Goal: Task Accomplishment & Management: Complete application form

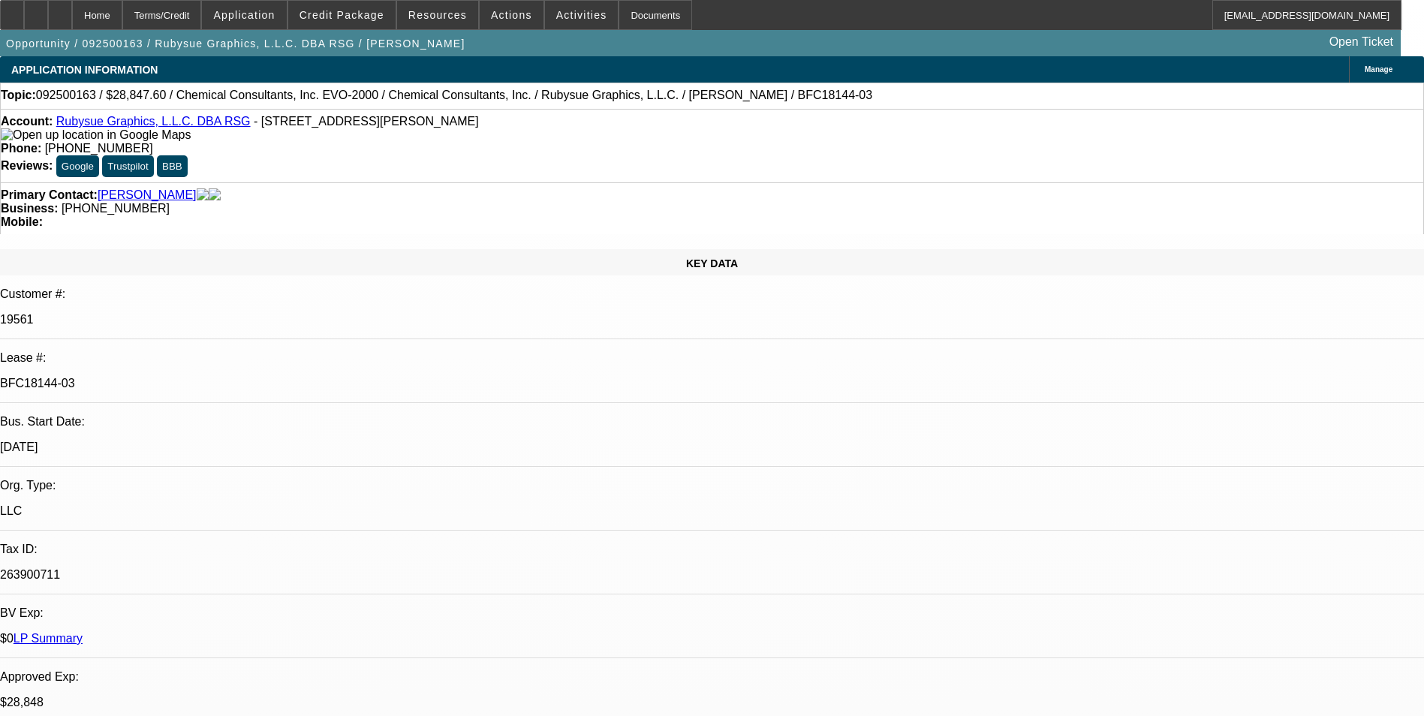
select select "0"
select select "2"
select select "0"
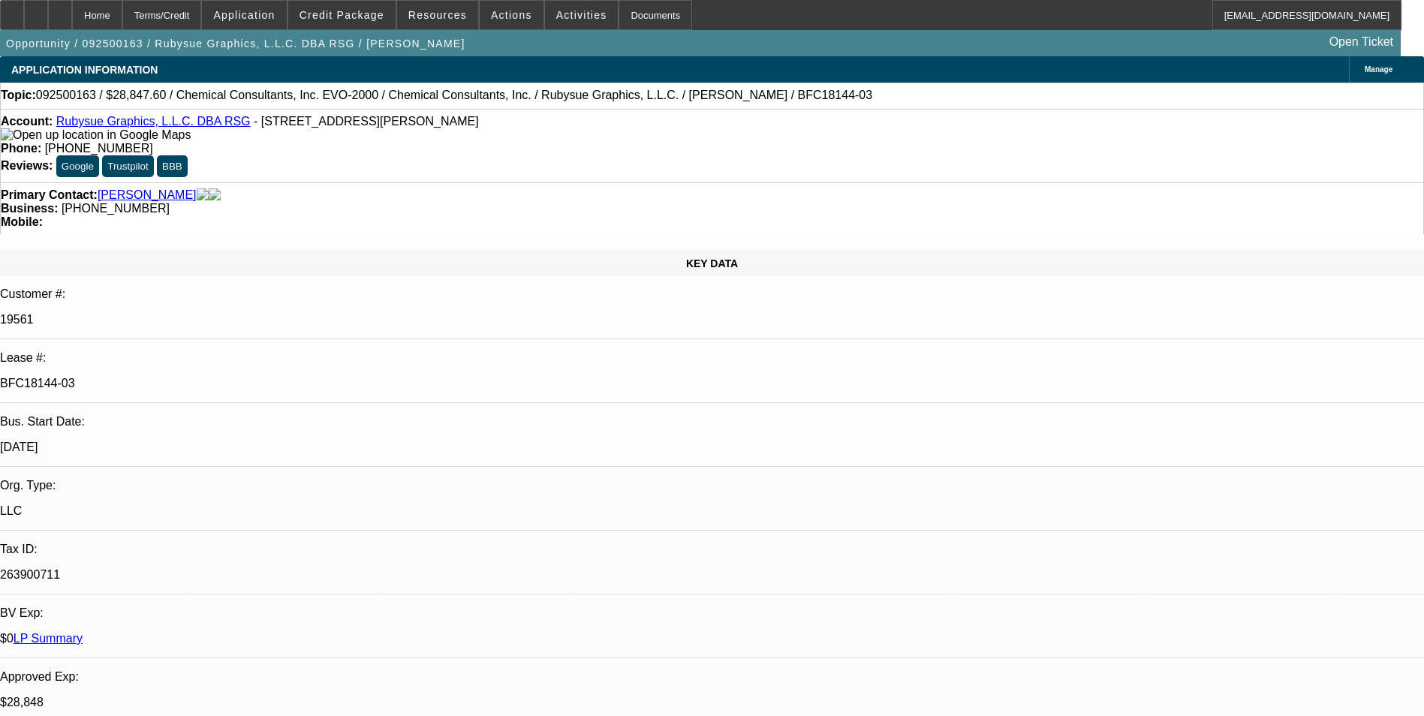
select select "0"
select select "2"
select select "0"
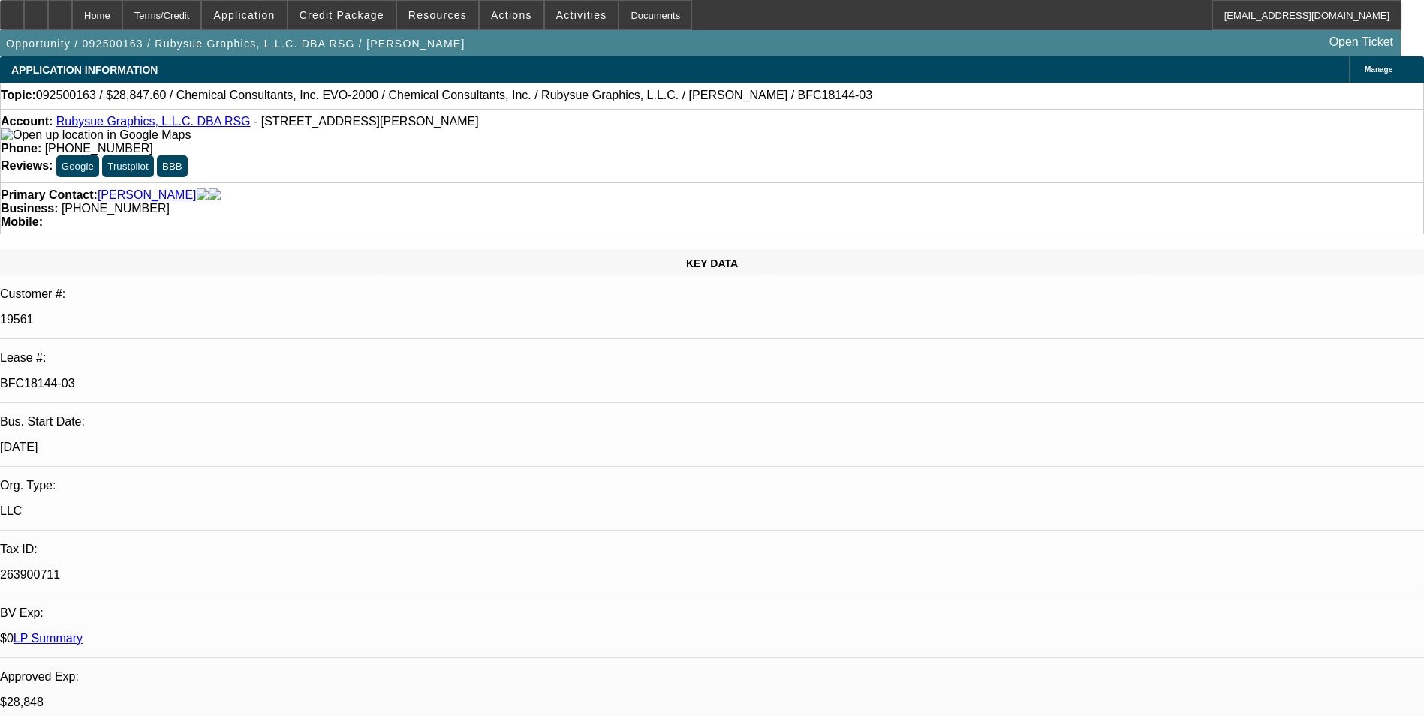
select select "0"
select select "2"
select select "0"
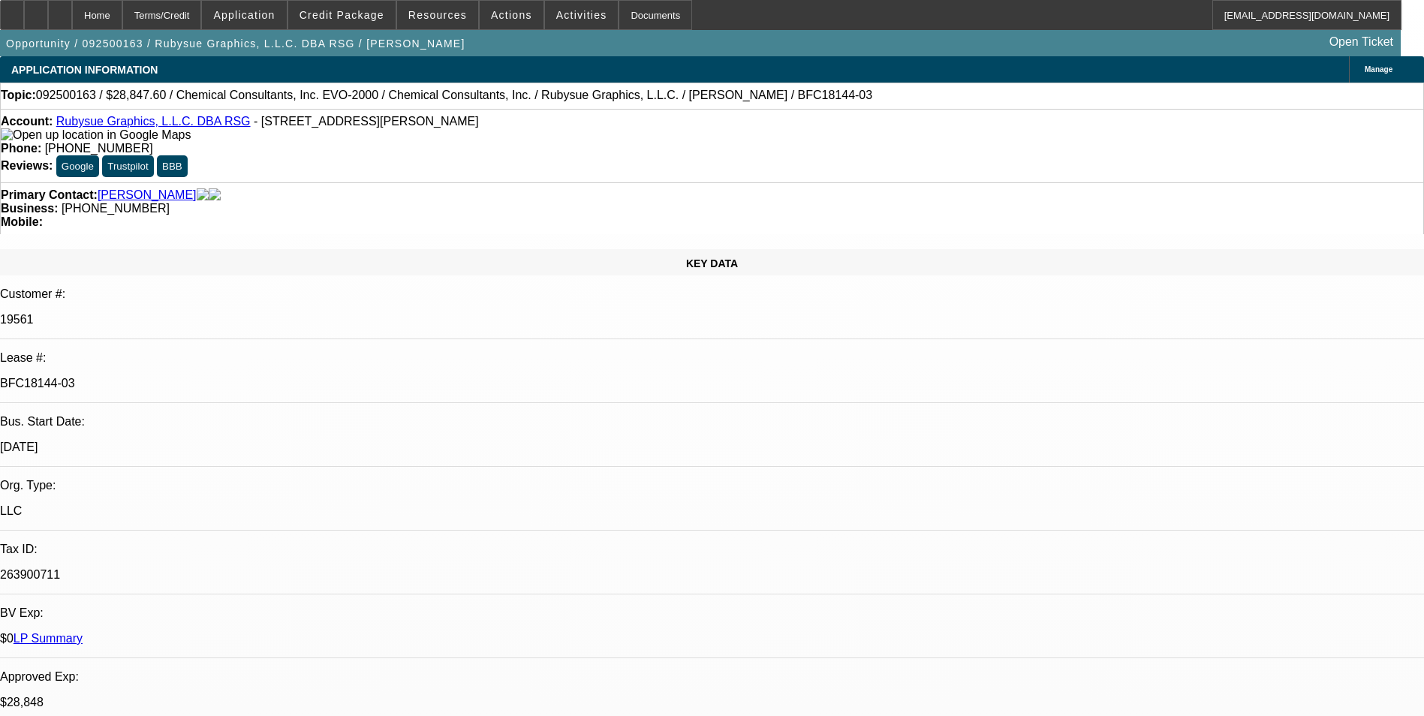
select select "2"
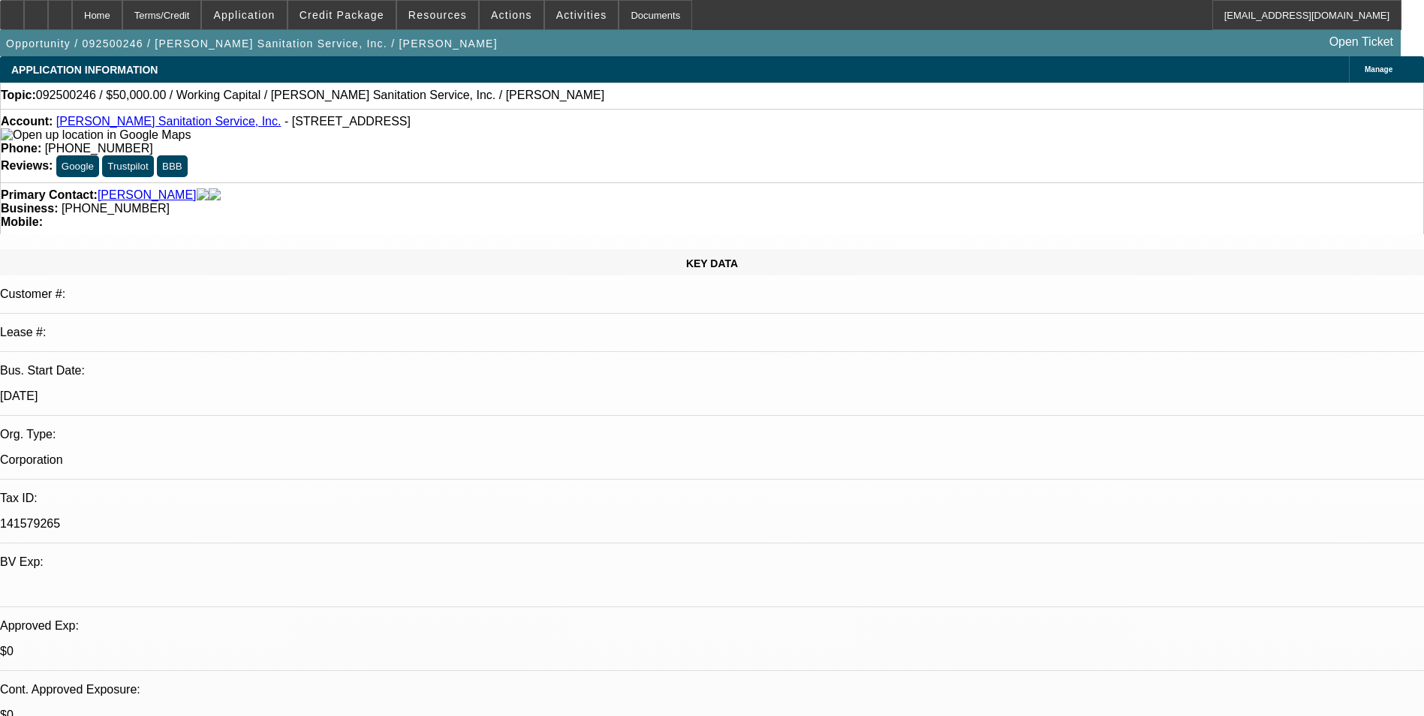
select select "0"
select select "2"
select select "0"
select select "6"
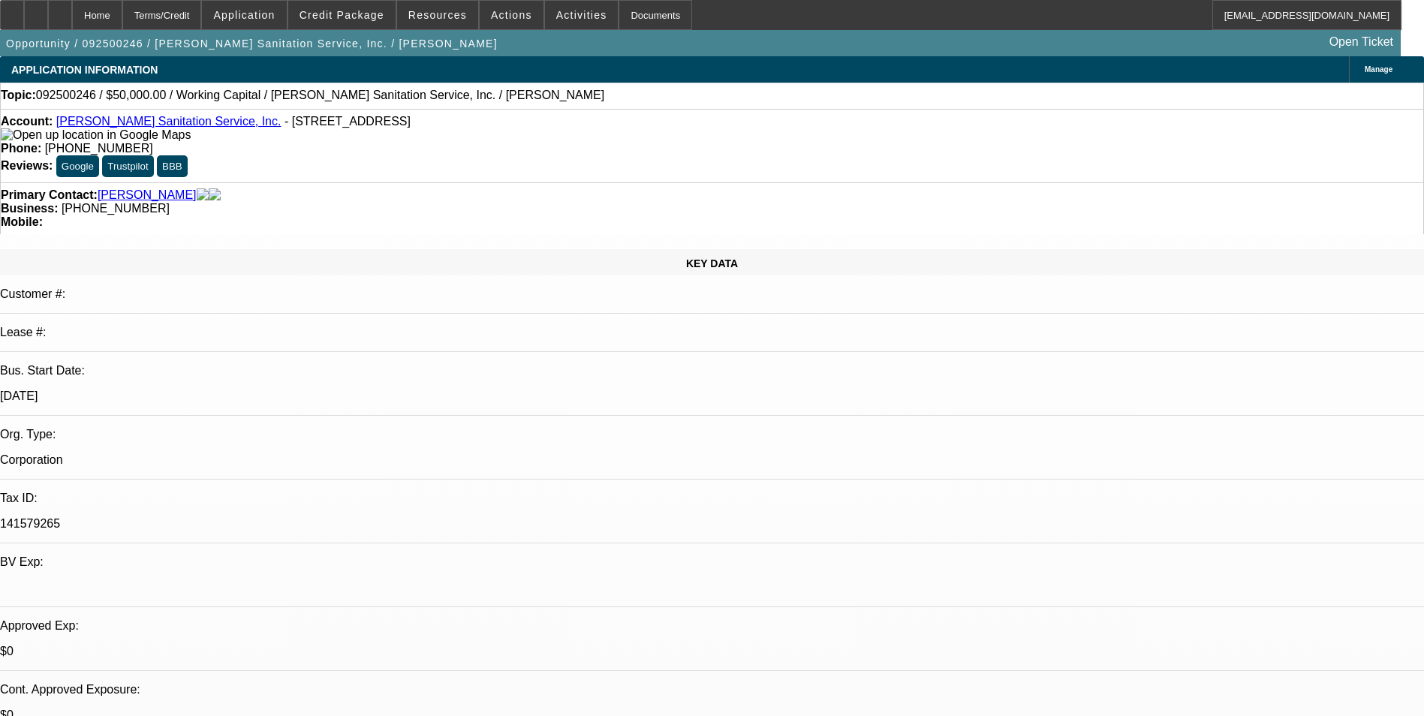
select select "0"
select select "2"
select select "0"
select select "6"
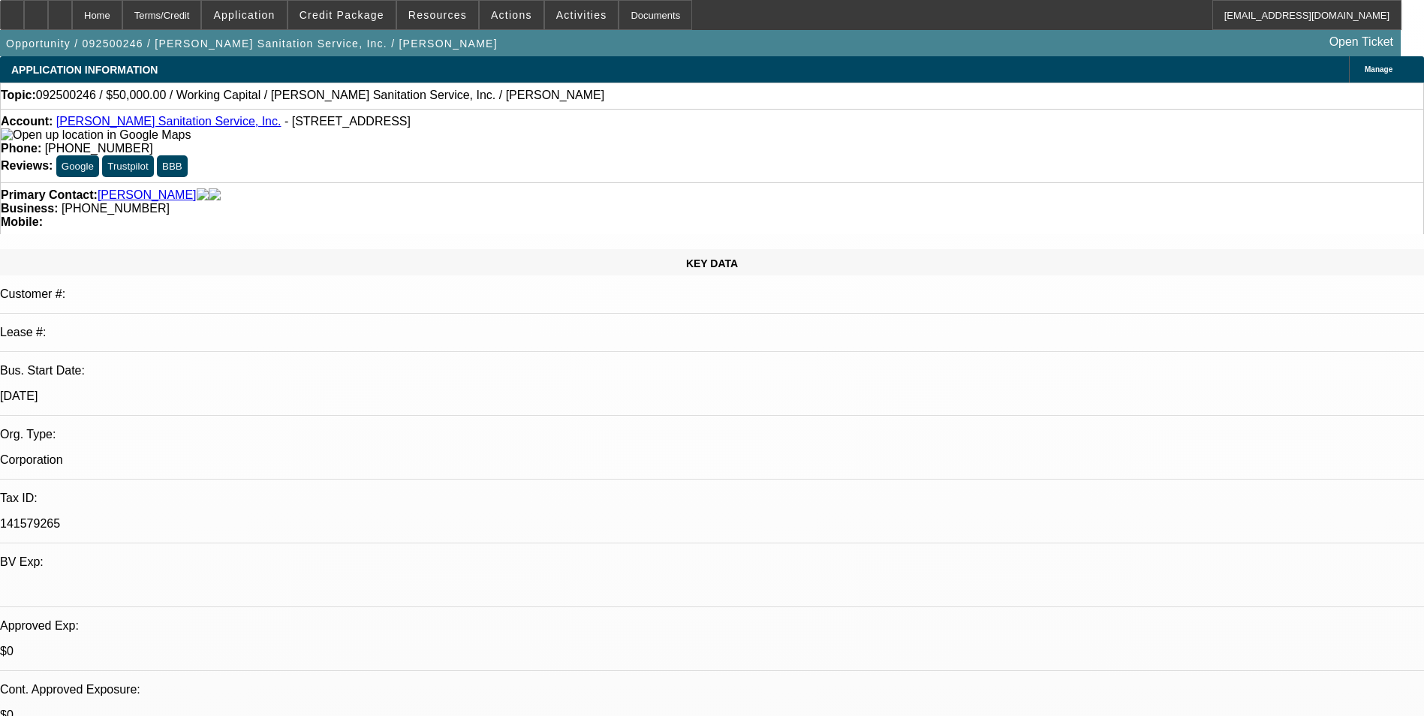
select select "0"
select select "2"
select select "0"
select select "6"
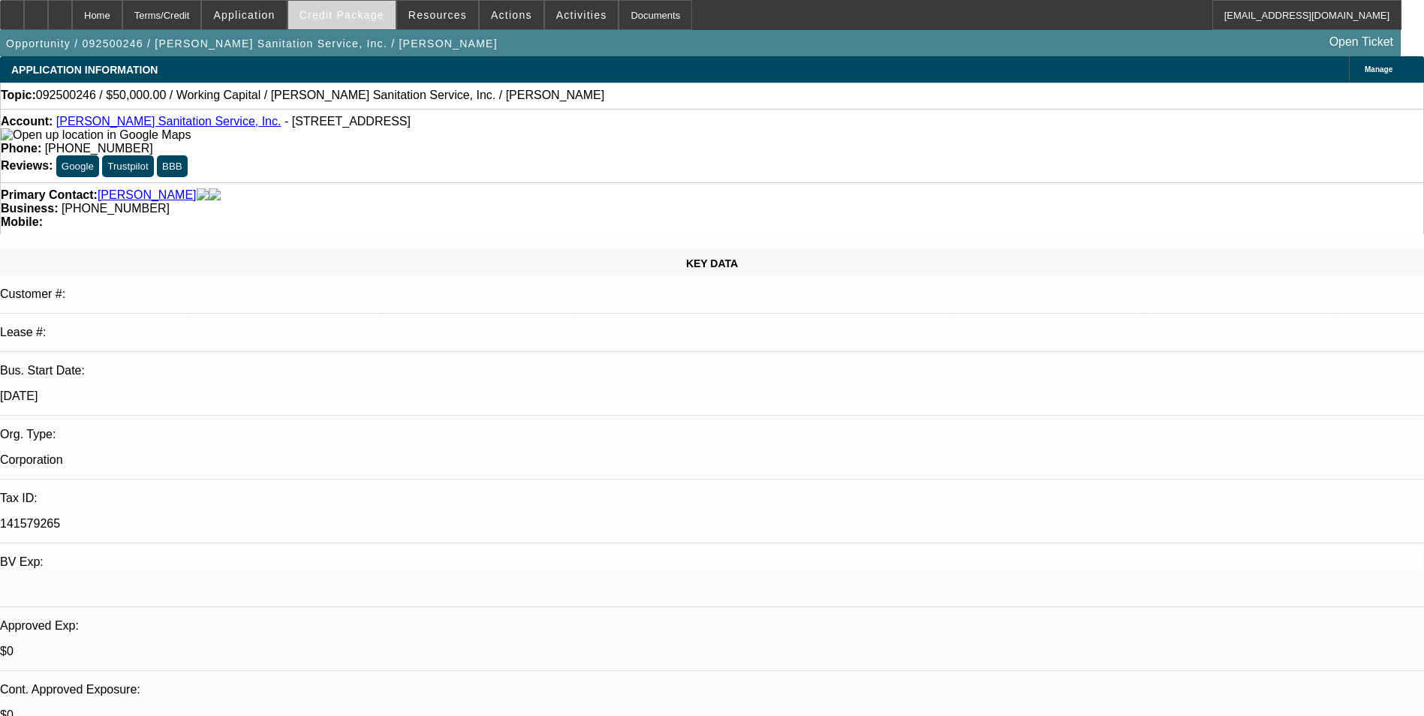
click at [352, 17] on span "Credit Package" at bounding box center [342, 15] width 85 height 12
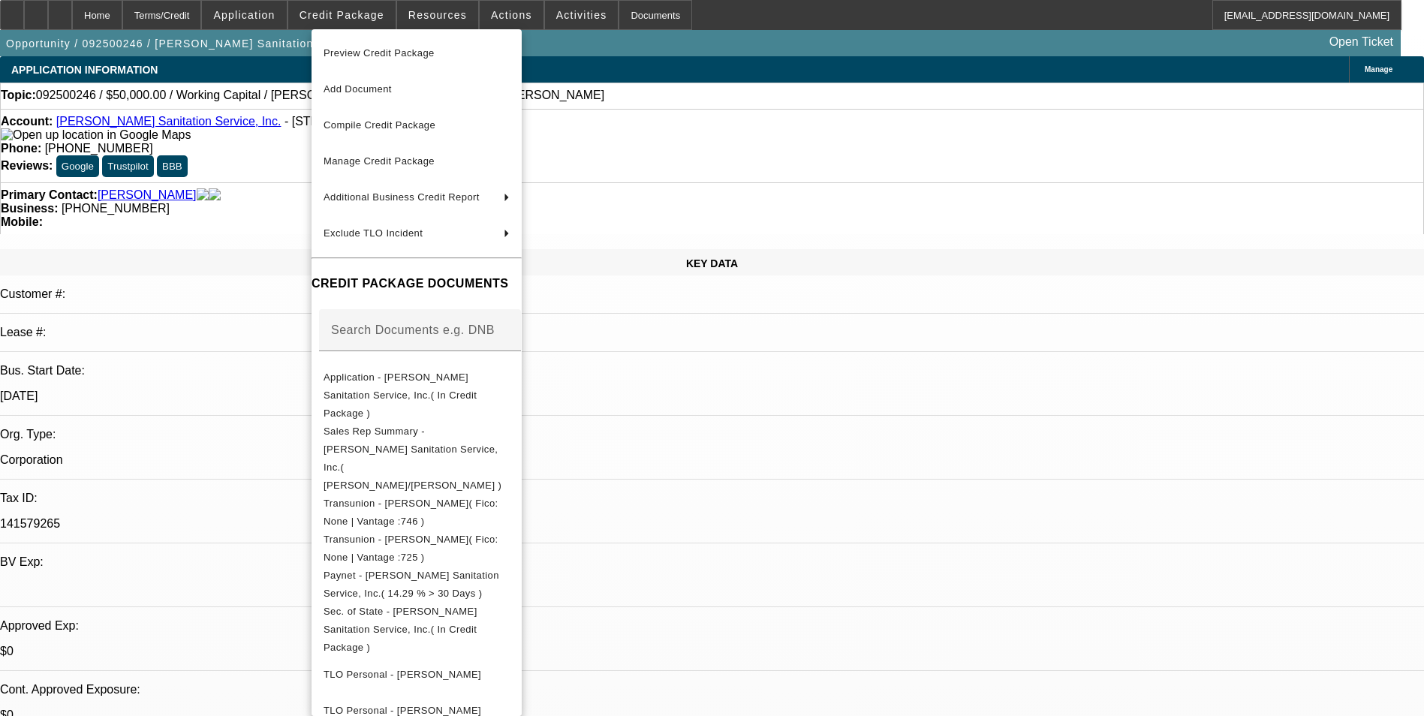
drag, startPoint x: 946, startPoint y: 616, endPoint x: 997, endPoint y: 572, distance: 67.1
click at [945, 614] on div at bounding box center [712, 358] width 1424 height 716
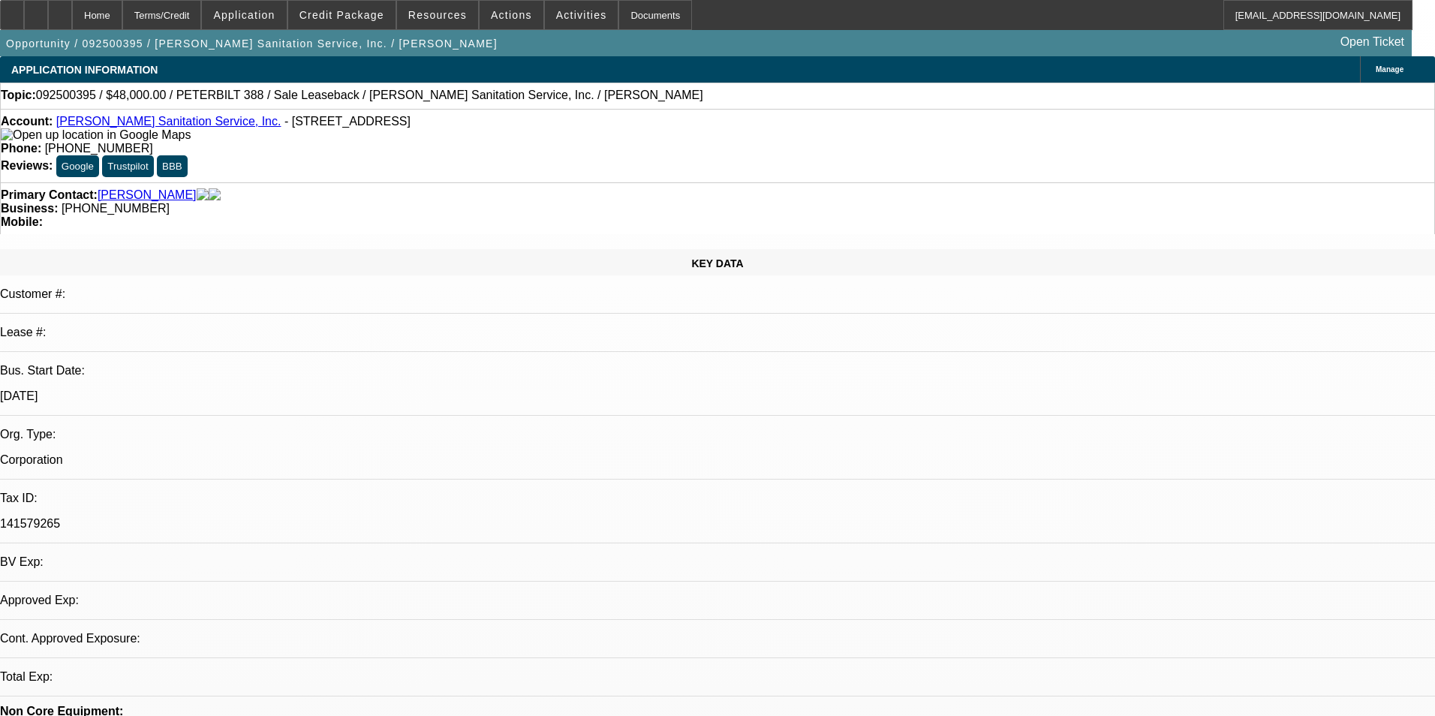
select select "0"
select select "2"
select select "0"
select select "6"
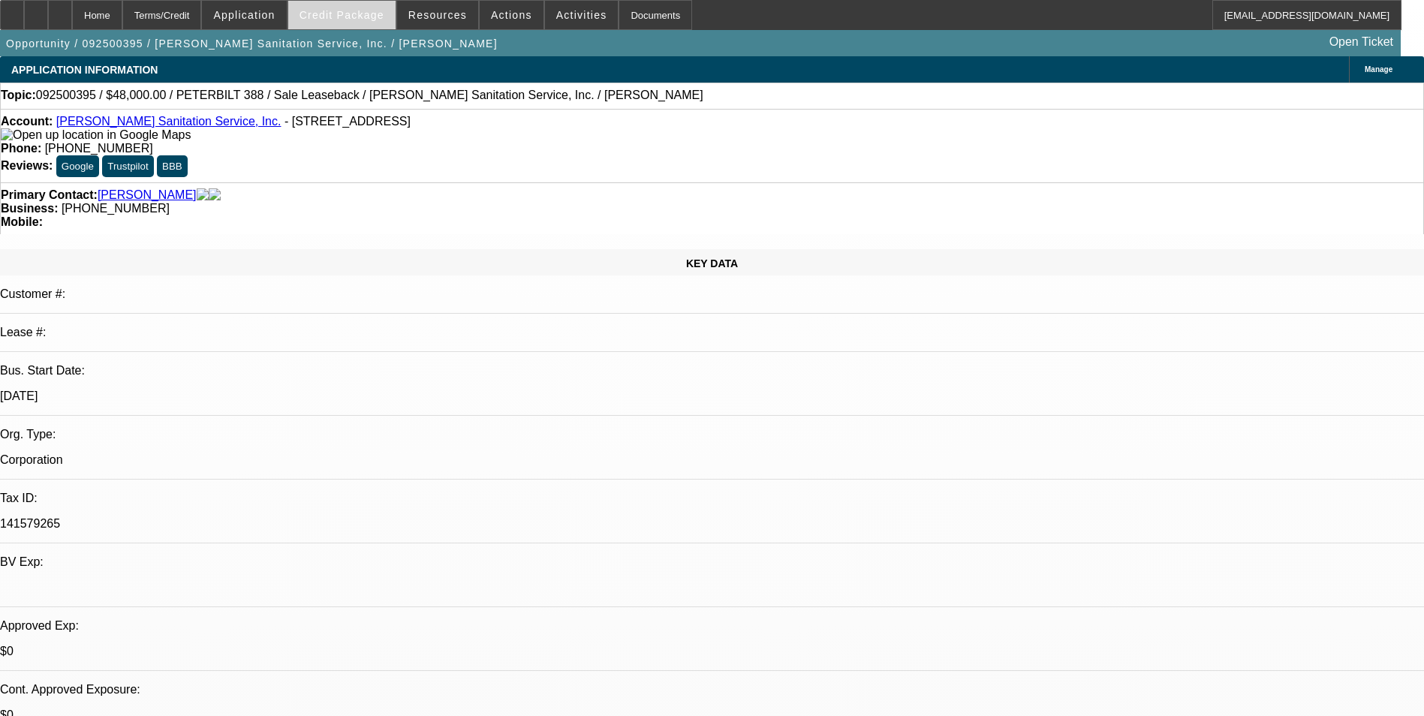
click at [375, 17] on span "Credit Package" at bounding box center [342, 15] width 85 height 12
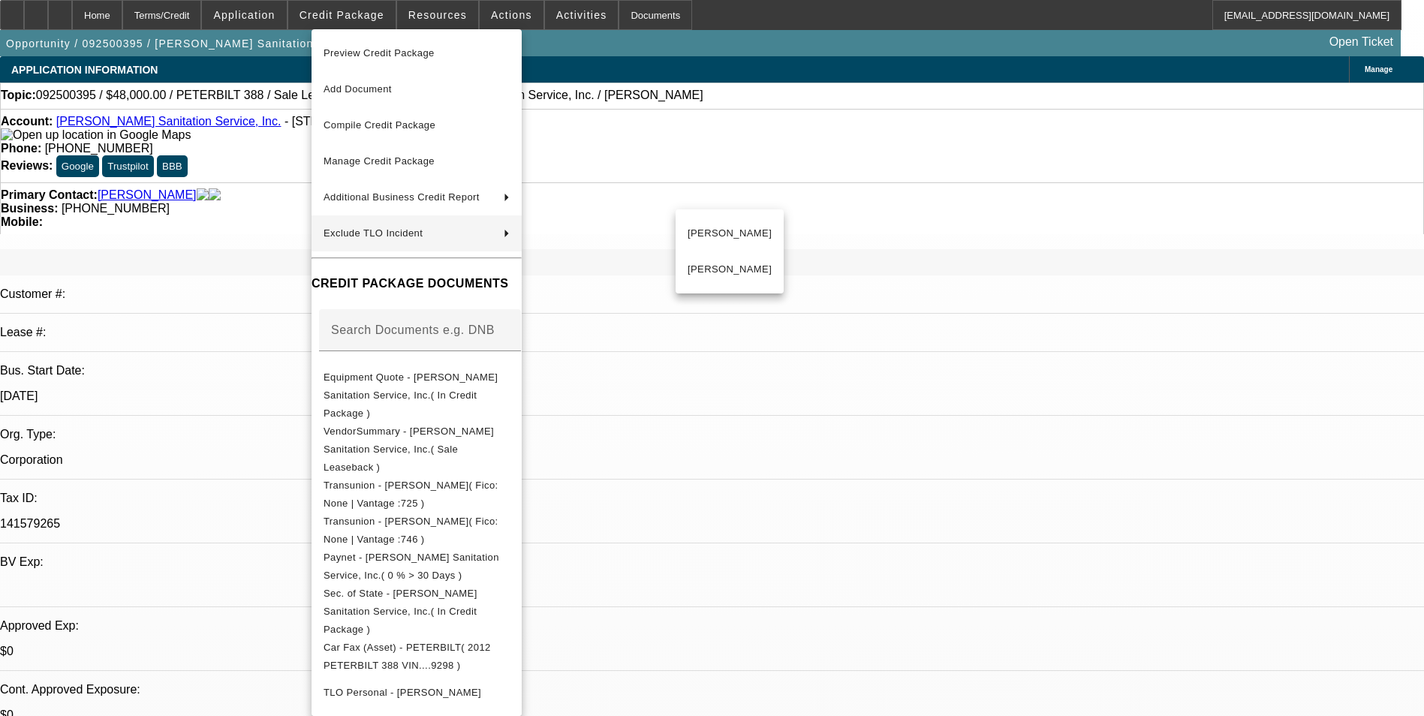
click at [1182, 568] on div at bounding box center [712, 358] width 1424 height 716
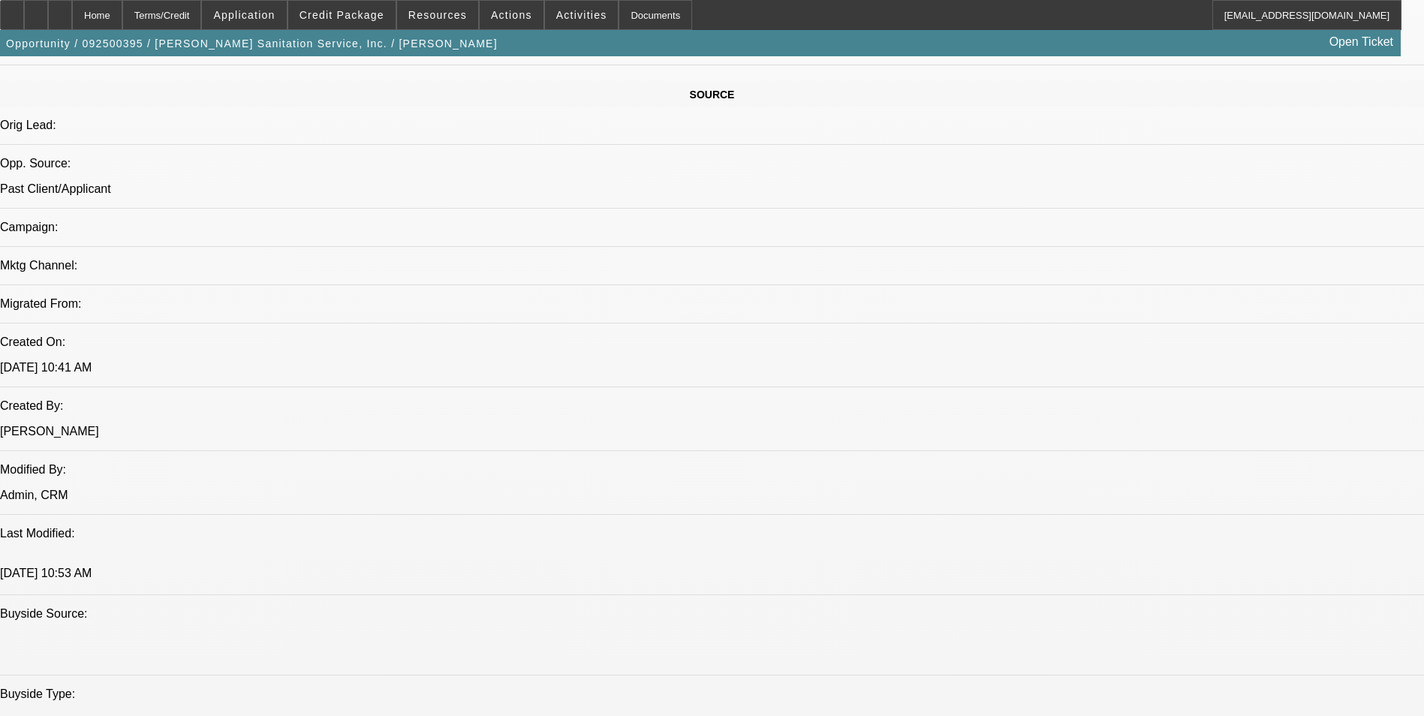
scroll to position [526, 0]
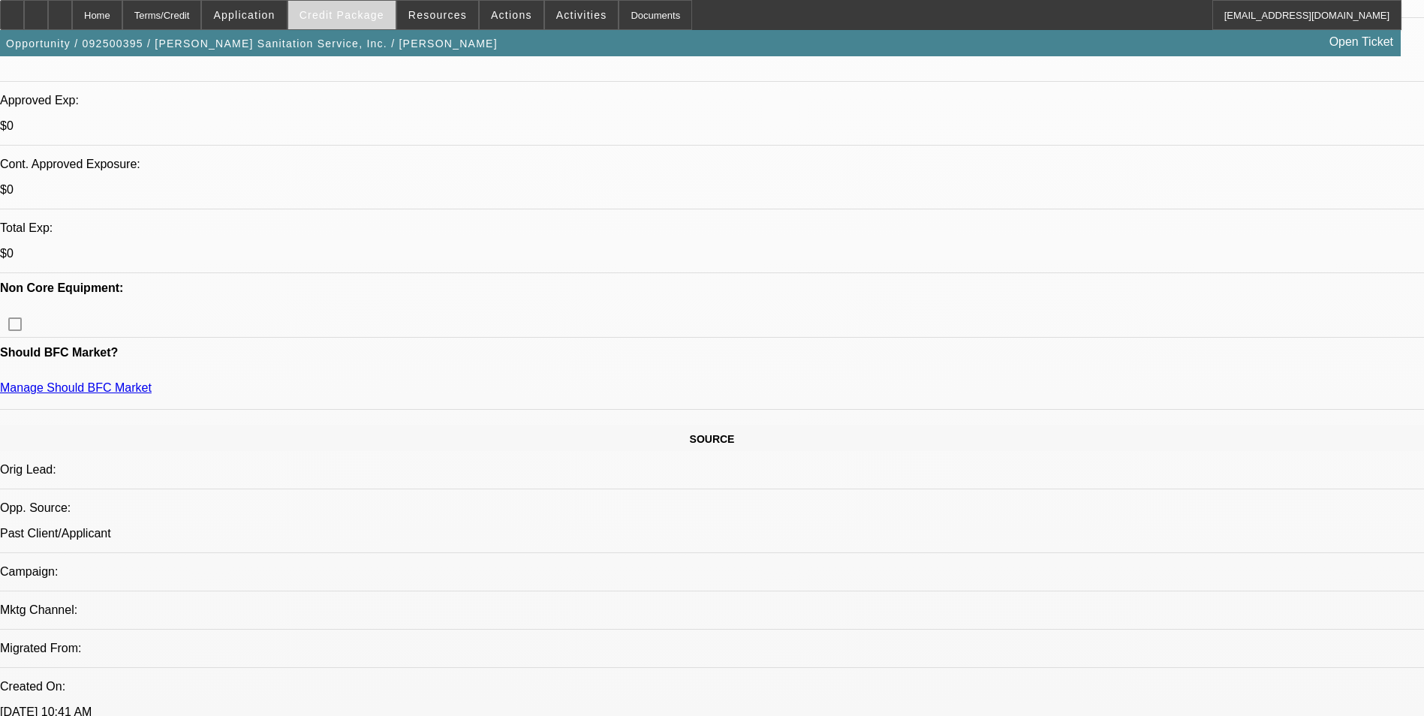
click at [351, 18] on span "Credit Package" at bounding box center [342, 15] width 85 height 12
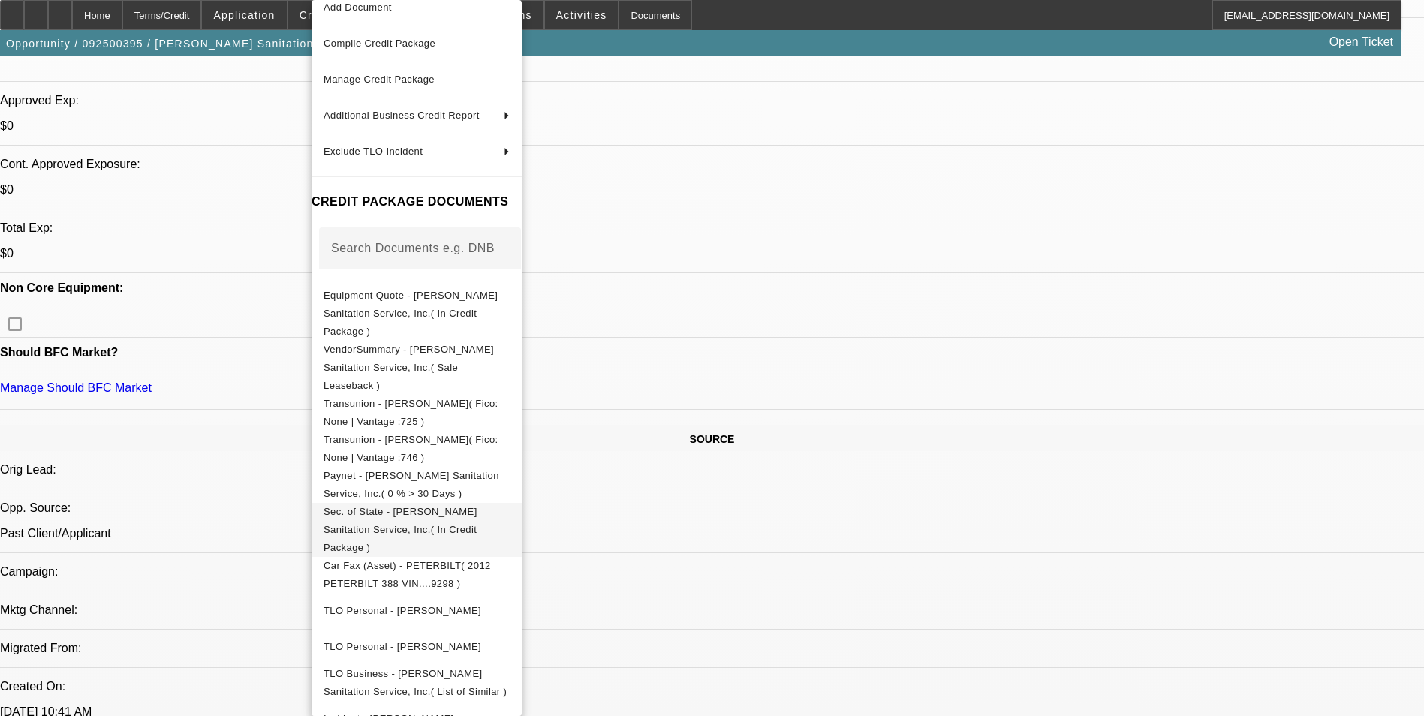
scroll to position [0, 0]
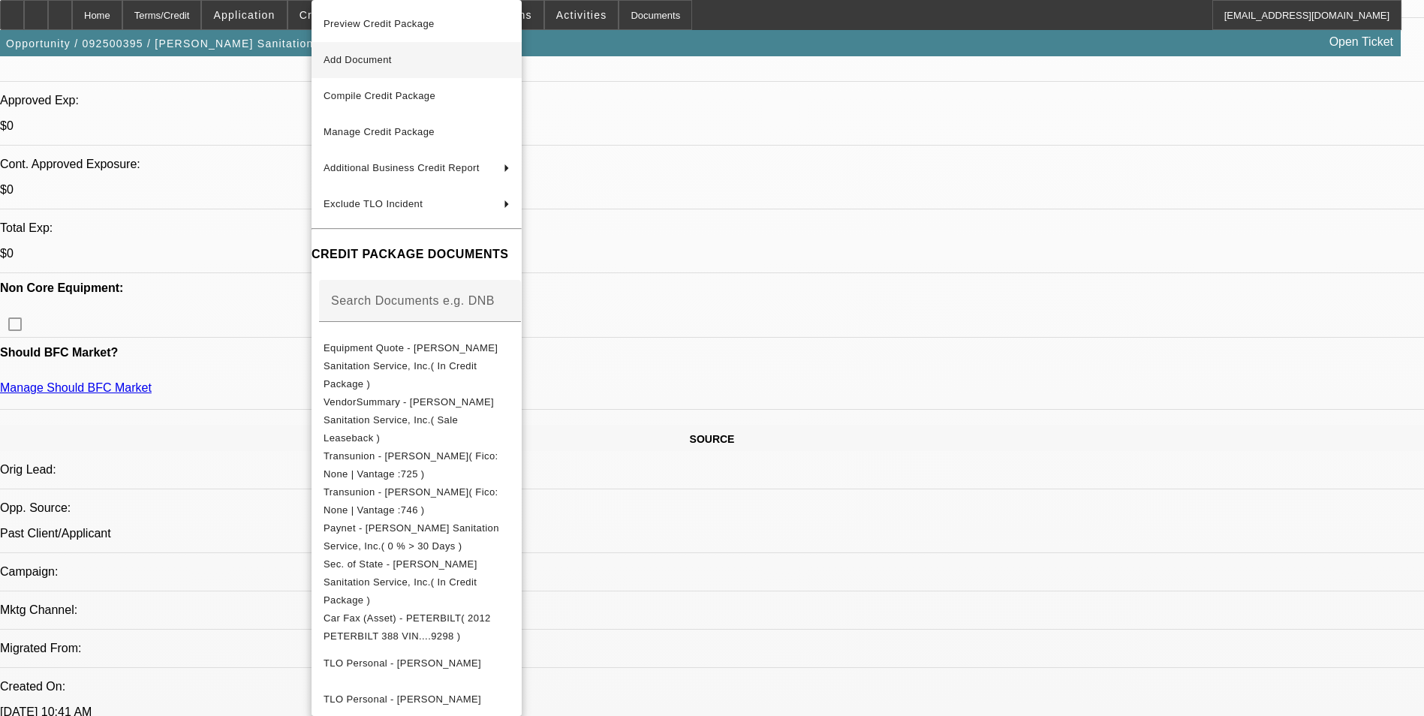
click at [439, 66] on span "Add Document" at bounding box center [417, 60] width 186 height 18
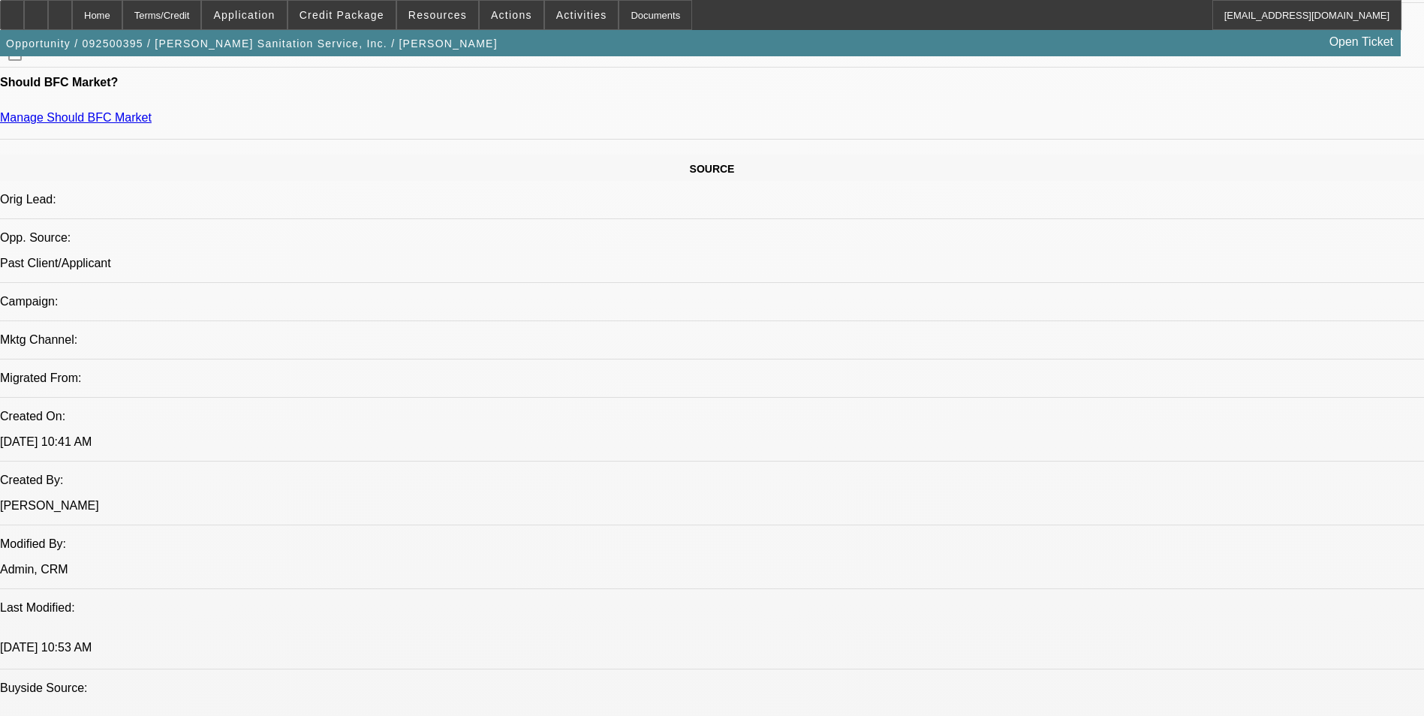
scroll to position [976, 0]
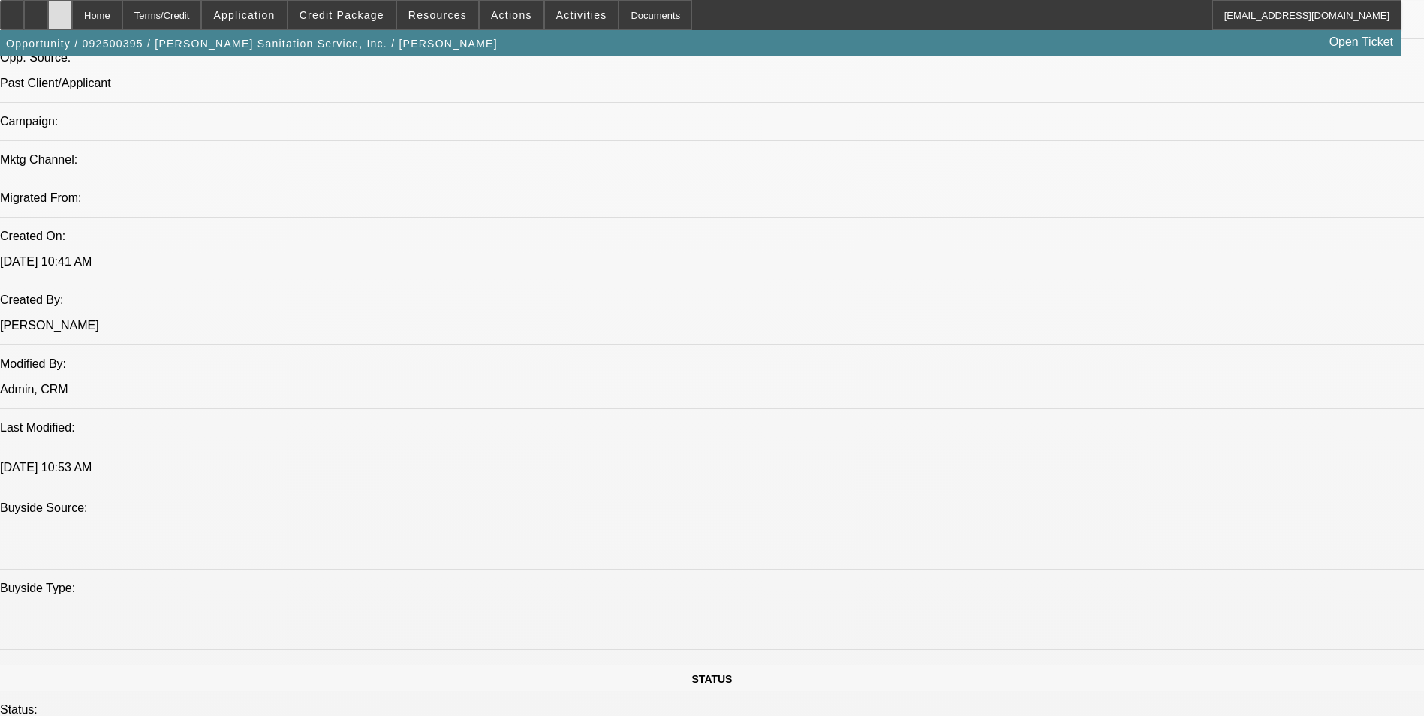
click at [72, 17] on div at bounding box center [60, 15] width 24 height 30
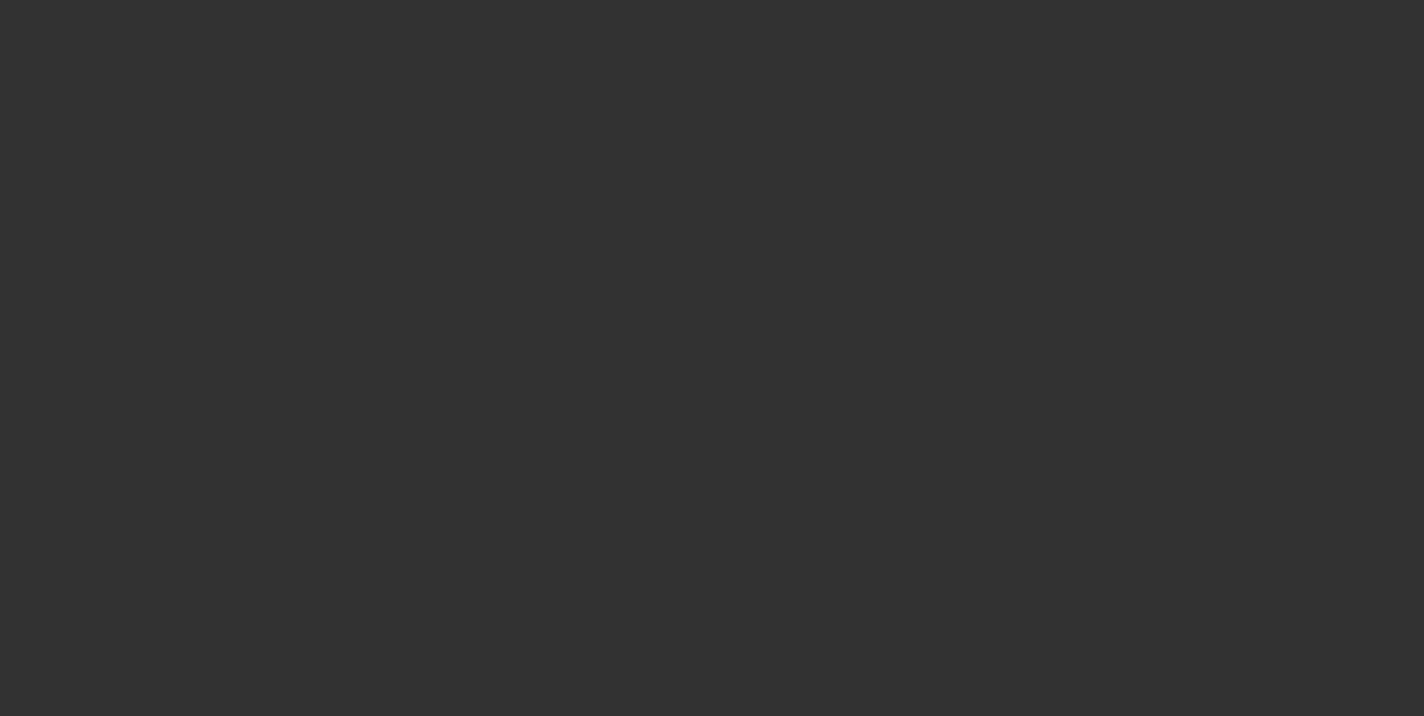
select select "0"
select select "2"
select select "0"
select select "6"
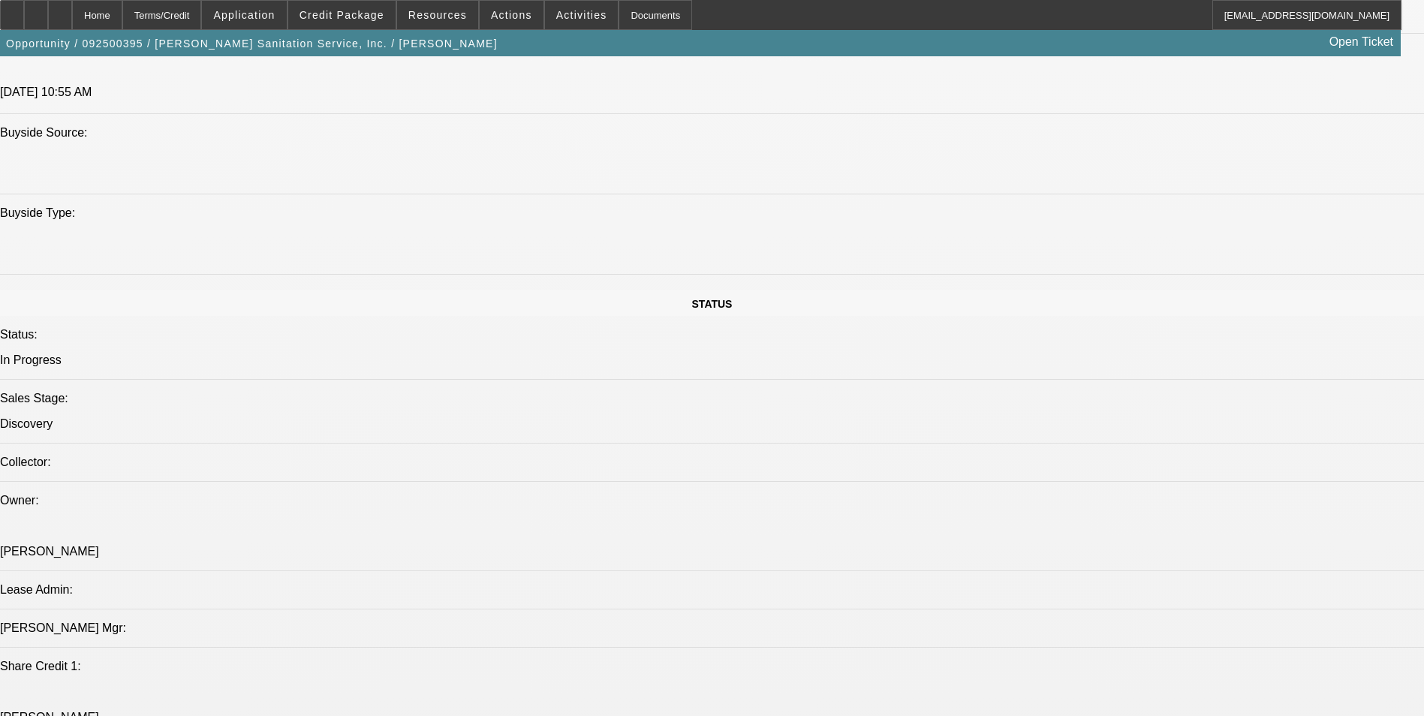
scroll to position [1276, 0]
